Goal: Transaction & Acquisition: Obtain resource

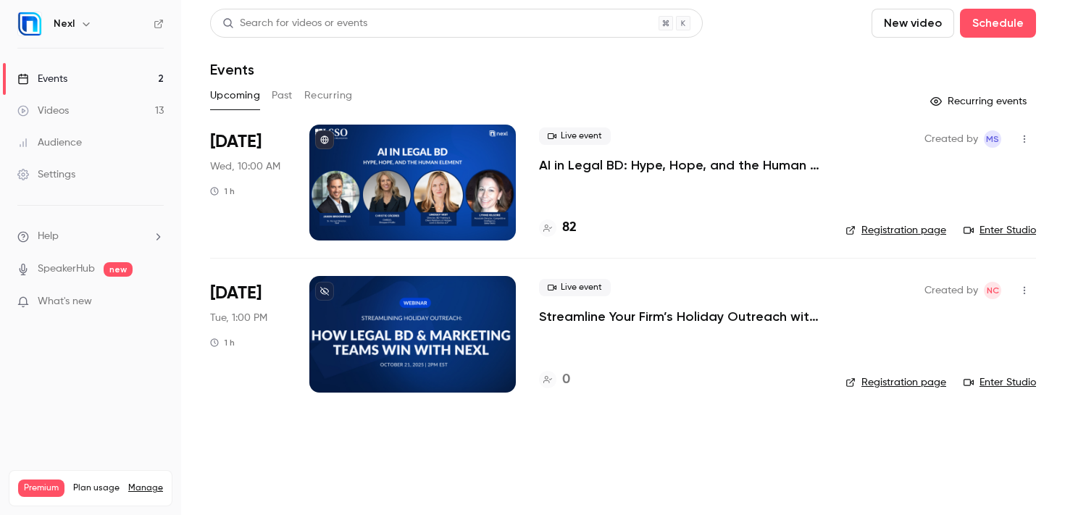
click at [676, 165] on p "AI in Legal BD: Hype, Hope, and the Human Element" at bounding box center [680, 164] width 283 height 17
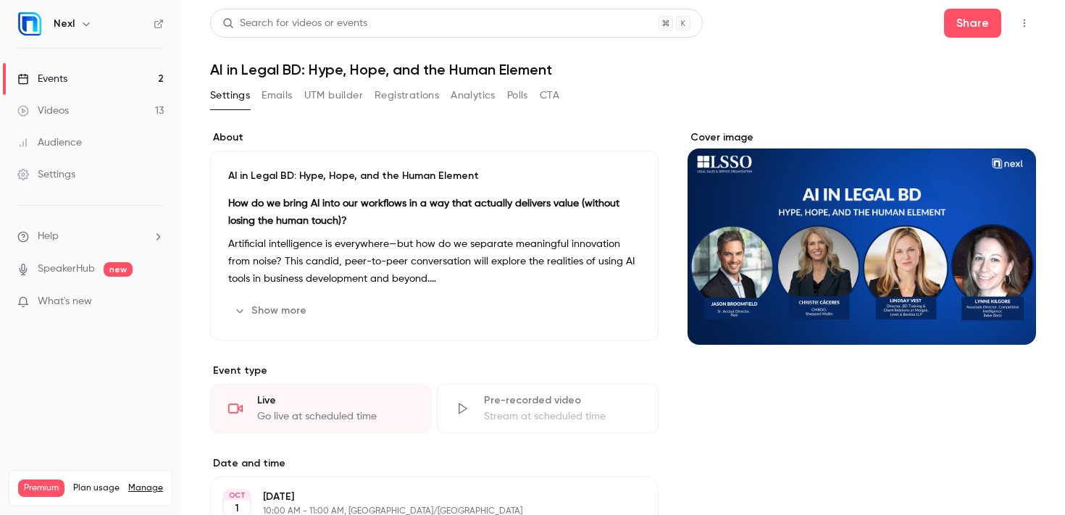
click at [421, 101] on button "Registrations" at bounding box center [406, 95] width 64 height 23
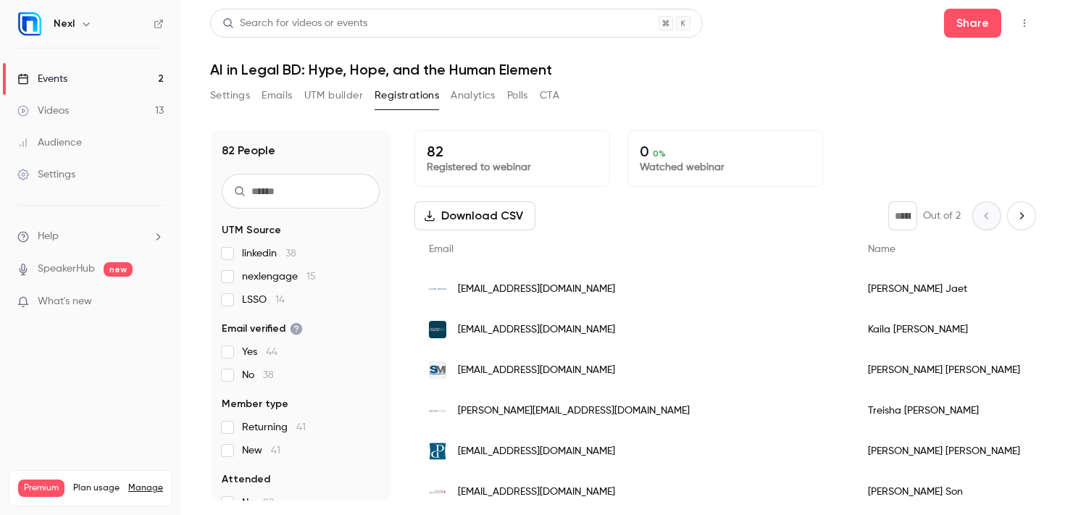
click at [80, 80] on link "Events 2" at bounding box center [90, 79] width 181 height 32
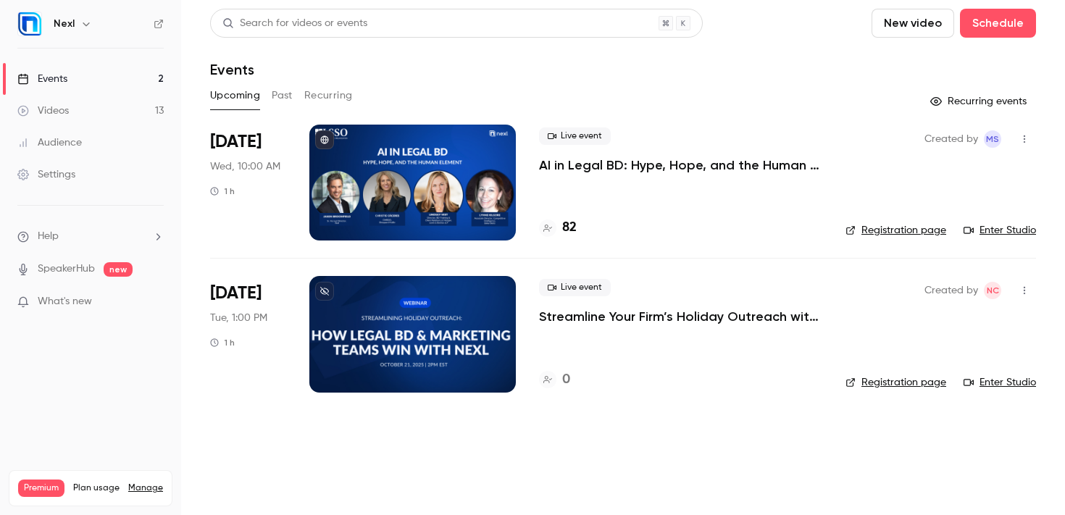
click at [287, 97] on button "Past" at bounding box center [282, 95] width 21 height 23
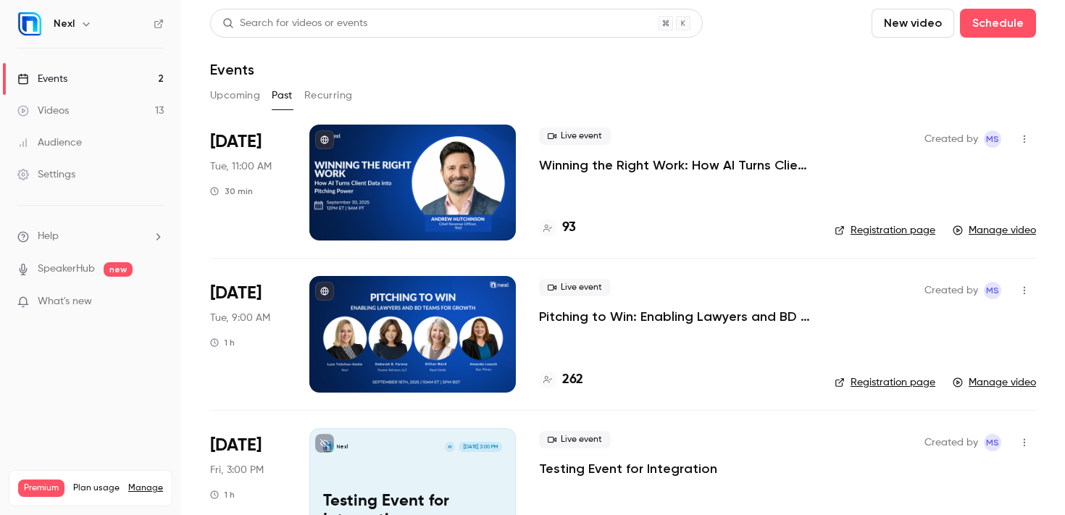
click at [613, 164] on p "Winning the Right Work: How AI Turns Client Data into Pitching Power" at bounding box center [675, 164] width 272 height 17
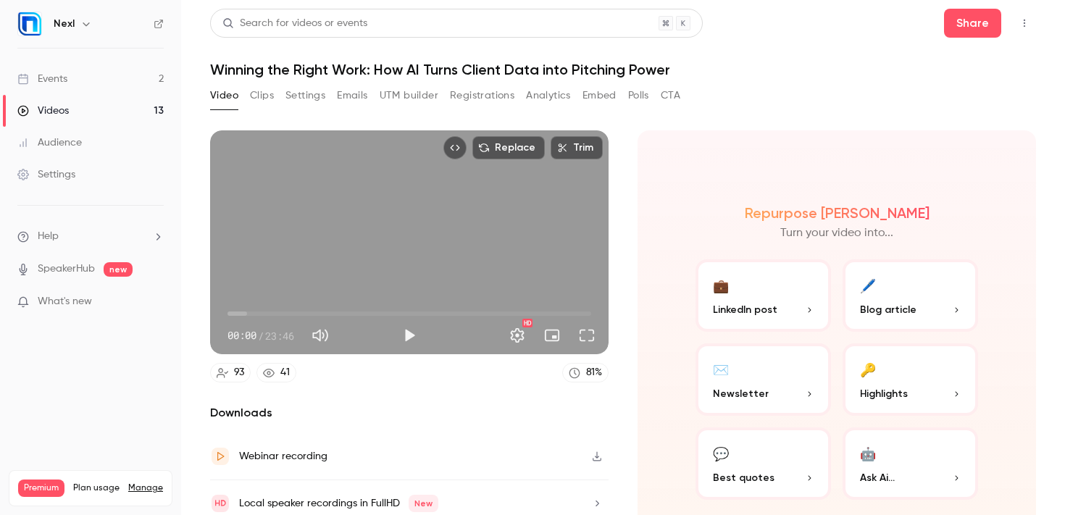
click at [463, 100] on button "Registrations" at bounding box center [482, 95] width 64 height 23
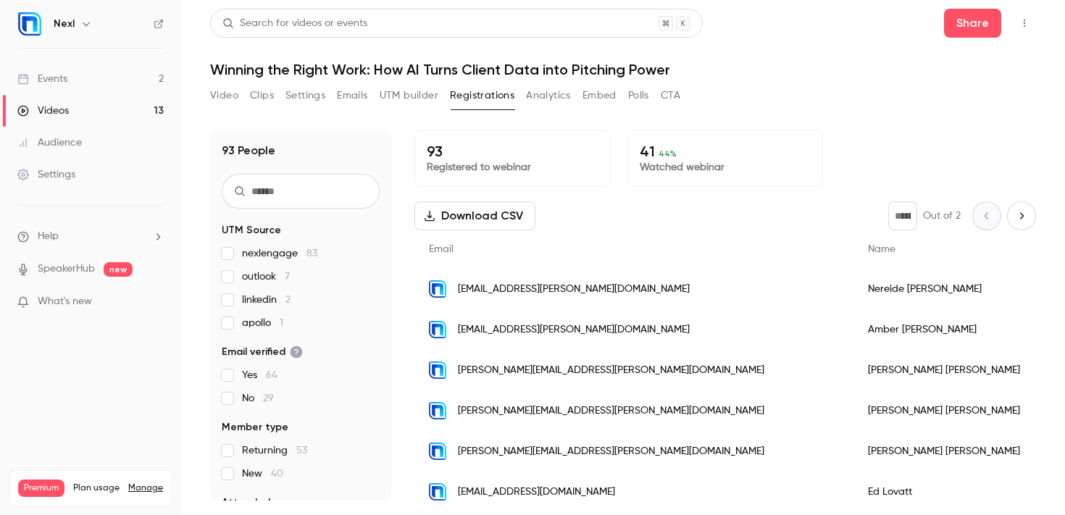
click at [521, 225] on button "Download CSV" at bounding box center [474, 215] width 121 height 29
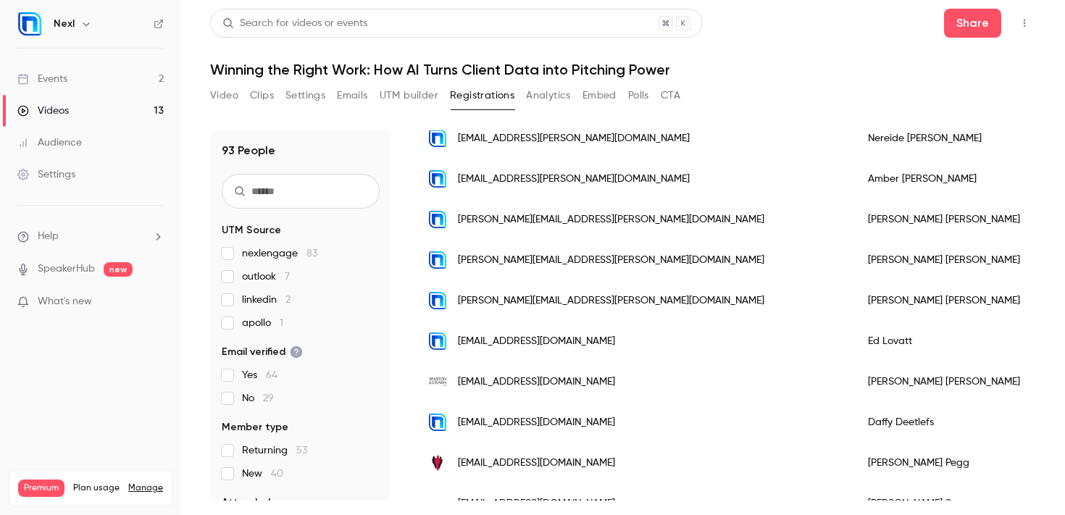
scroll to position [141, 0]
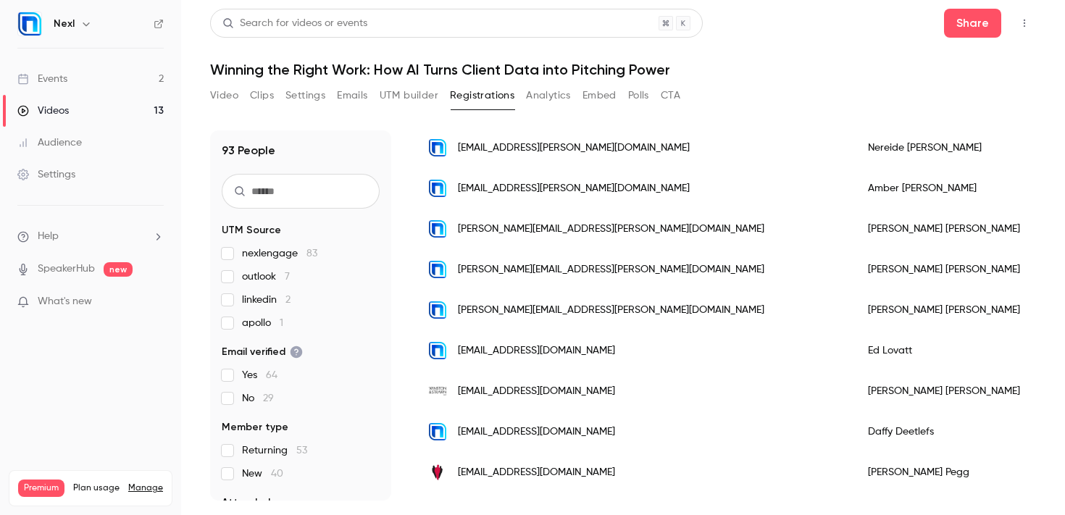
click at [56, 85] on div "Events" at bounding box center [42, 79] width 50 height 14
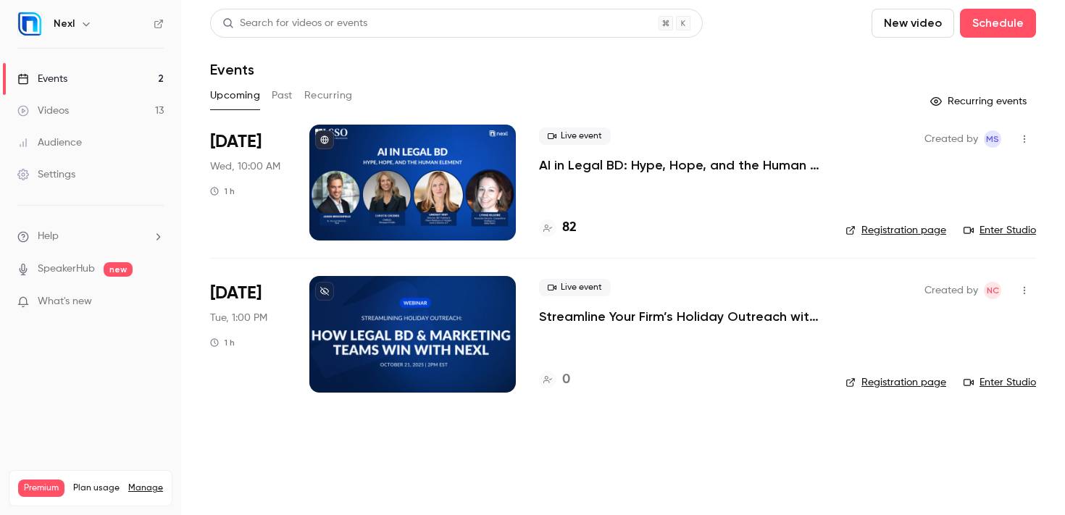
click at [1023, 140] on icon "button" at bounding box center [1024, 139] width 12 height 10
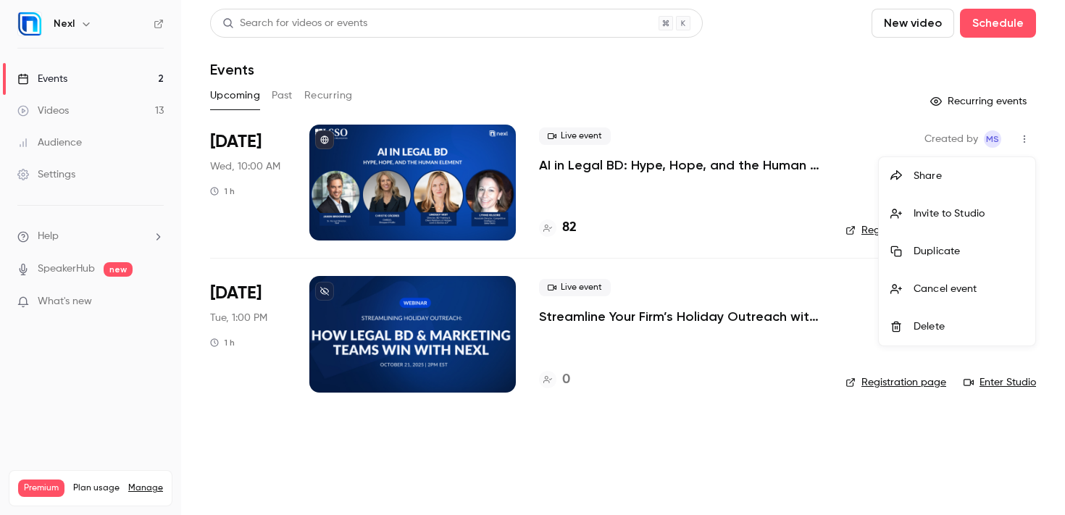
click at [936, 183] on li "Share" at bounding box center [956, 176] width 156 height 38
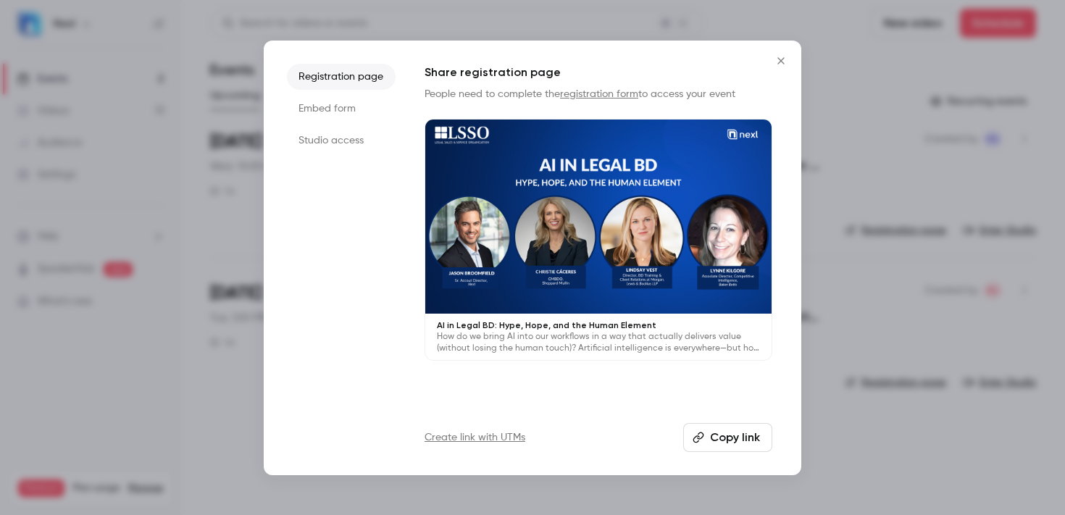
click at [721, 435] on button "Copy link" at bounding box center [727, 437] width 89 height 29
